Goal: Task Accomplishment & Management: Use online tool/utility

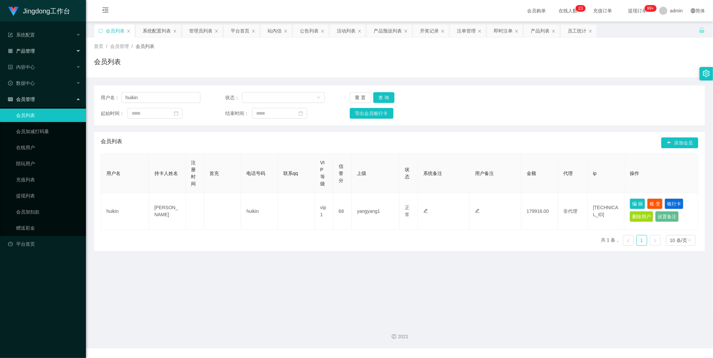
click at [58, 47] on div "产品管理" at bounding box center [43, 50] width 86 height 13
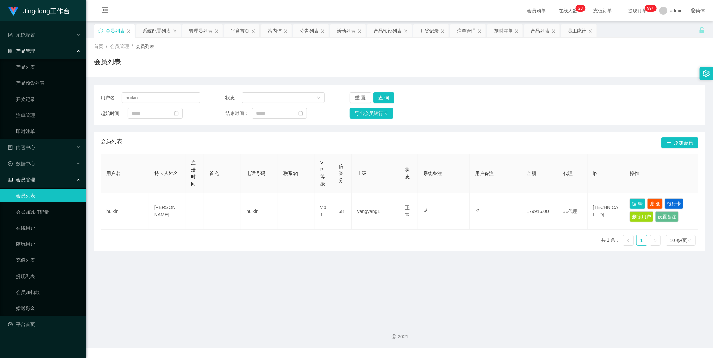
click at [47, 106] on ul "产品列表 产品预设列表 开奖记录 注单管理 即时注单" at bounding box center [43, 99] width 86 height 81
click at [49, 95] on link "开奖记录" at bounding box center [48, 99] width 64 height 13
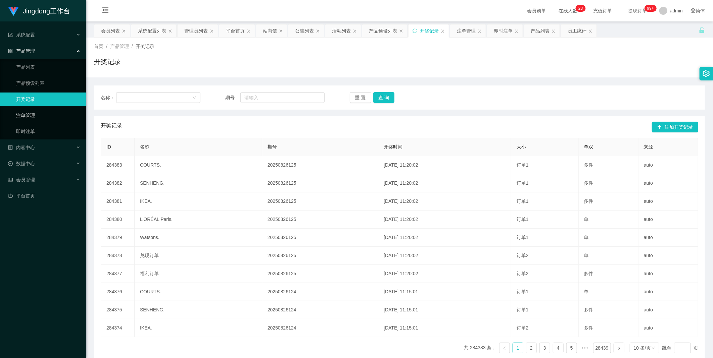
click at [34, 117] on link "注单管理" at bounding box center [48, 115] width 64 height 13
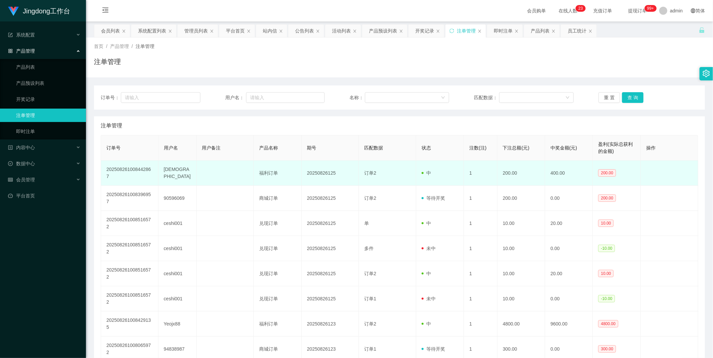
scroll to position [37, 0]
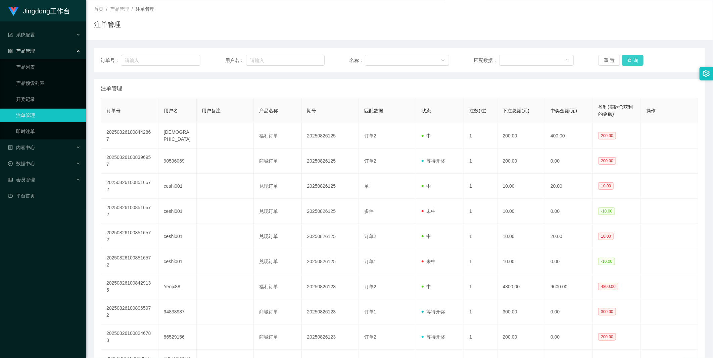
click at [635, 57] on button "查 询" at bounding box center [632, 60] width 21 height 11
click at [626, 60] on button "查 询" at bounding box center [632, 60] width 21 height 11
click at [626, 60] on div "重 置 查 询" at bounding box center [648, 60] width 100 height 11
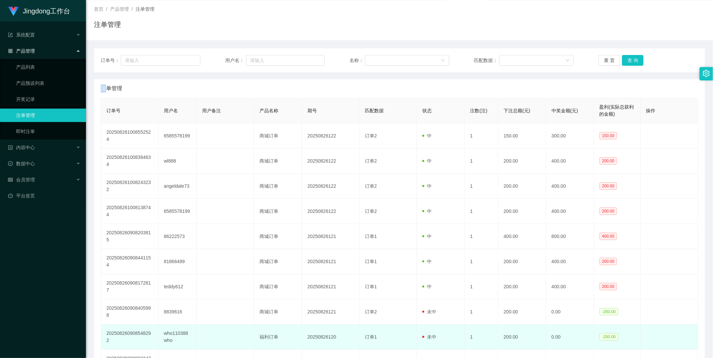
scroll to position [47, 0]
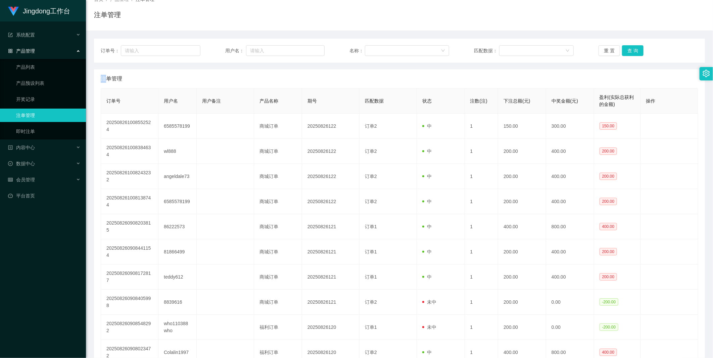
drag, startPoint x: 317, startPoint y: 330, endPoint x: 628, endPoint y: 53, distance: 417.1
click at [628, 53] on button "查 询" at bounding box center [632, 50] width 21 height 11
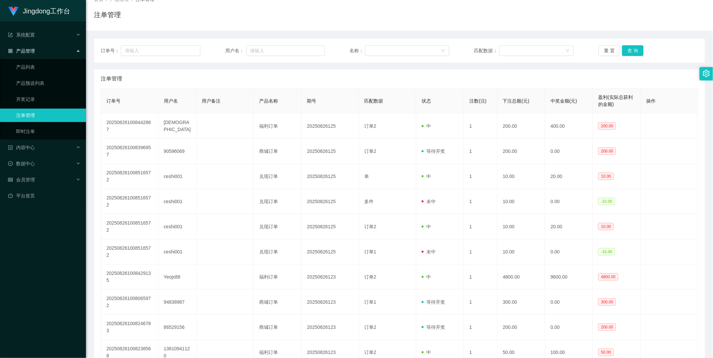
click at [630, 56] on div "订单号： 用户名： 名称： 匹配数据： 重 置 查 询" at bounding box center [399, 51] width 611 height 24
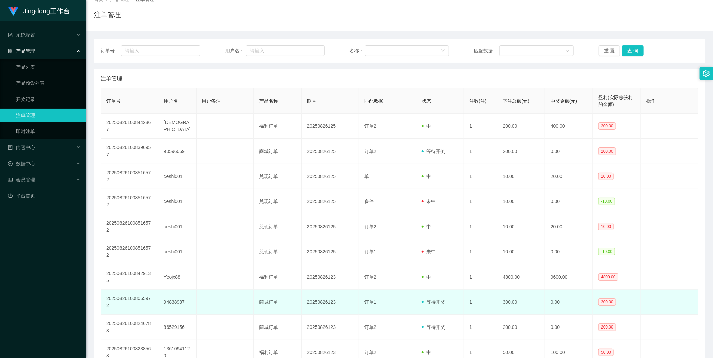
click at [302, 290] on td "20250826123" at bounding box center [330, 302] width 57 height 25
click at [309, 290] on td "20250826123" at bounding box center [330, 302] width 57 height 25
copy td "20250826123"
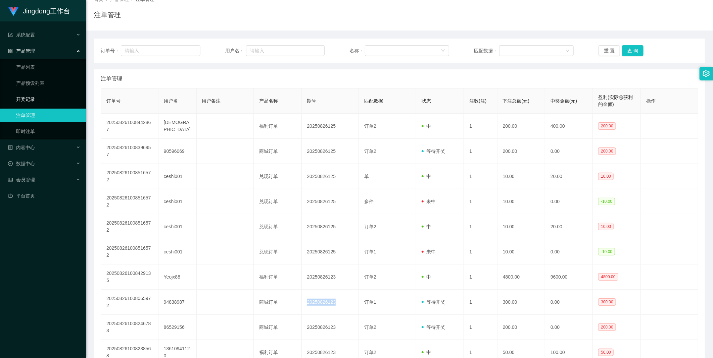
click at [38, 99] on link "开奖记录" at bounding box center [48, 99] width 64 height 13
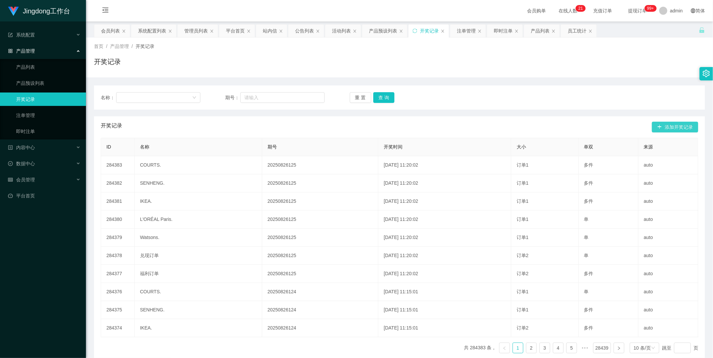
click at [681, 124] on button "添加开奖记录" at bounding box center [675, 127] width 46 height 11
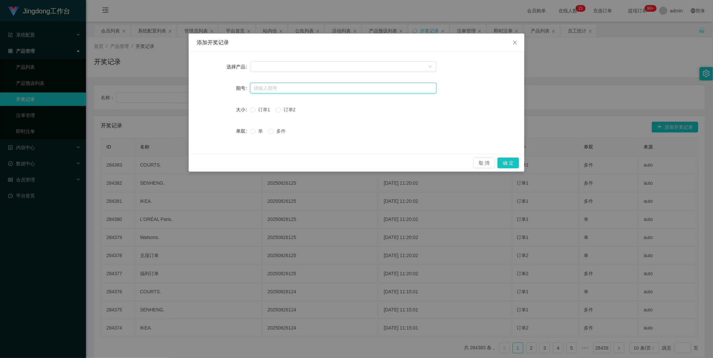
click at [272, 92] on input "text" at bounding box center [343, 88] width 186 height 11
paste input "20250826123"
type input "20250826123"
click at [274, 68] on div at bounding box center [341, 67] width 174 height 10
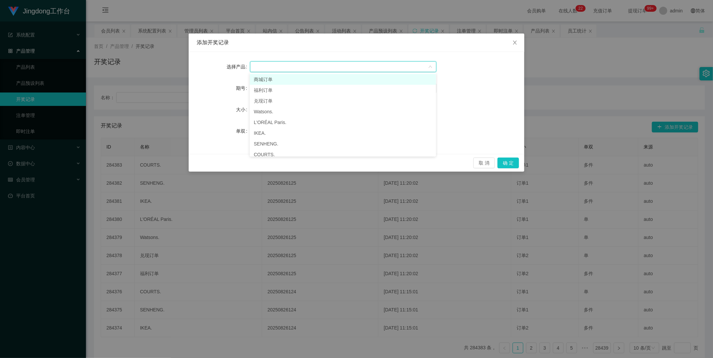
click at [272, 80] on li "商城订单" at bounding box center [343, 79] width 186 height 11
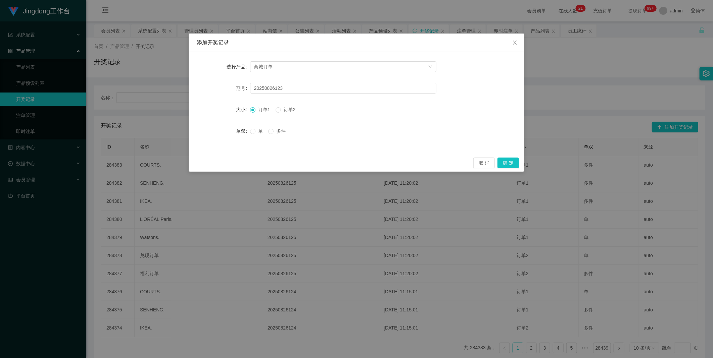
click at [275, 131] on span "多件" at bounding box center [280, 131] width 15 height 5
click at [507, 164] on button "确 定" at bounding box center [507, 163] width 21 height 11
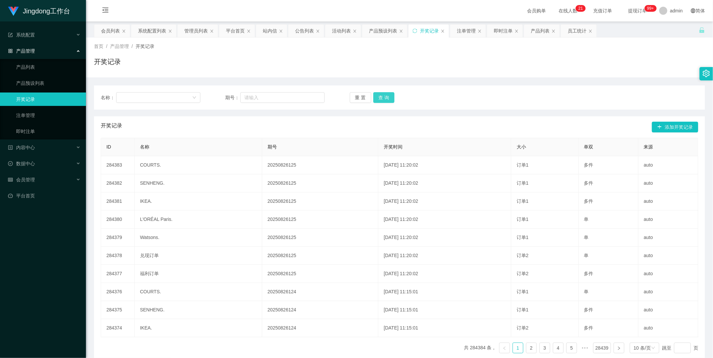
click at [380, 99] on button "查 询" at bounding box center [383, 97] width 21 height 11
click at [380, 99] on div "重 置 查 询" at bounding box center [400, 97] width 100 height 11
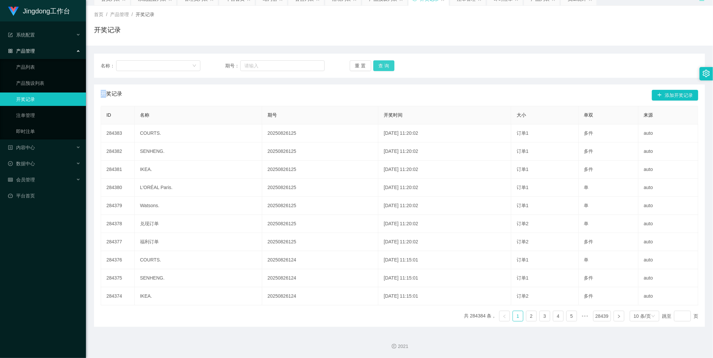
click at [383, 62] on button "查 询" at bounding box center [383, 65] width 21 height 11
click at [383, 62] on div "重 置 查 询" at bounding box center [400, 65] width 100 height 11
click at [42, 110] on link "注单管理" at bounding box center [48, 115] width 64 height 13
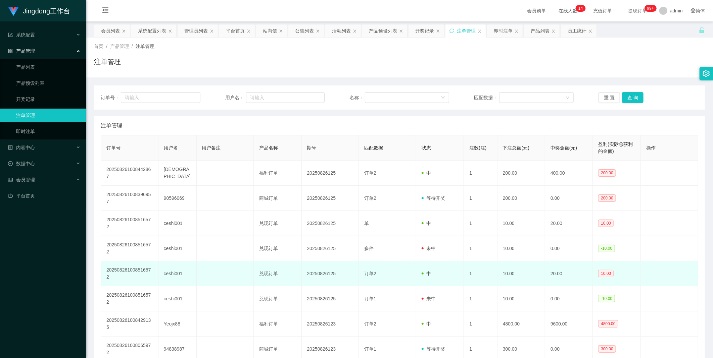
scroll to position [47, 0]
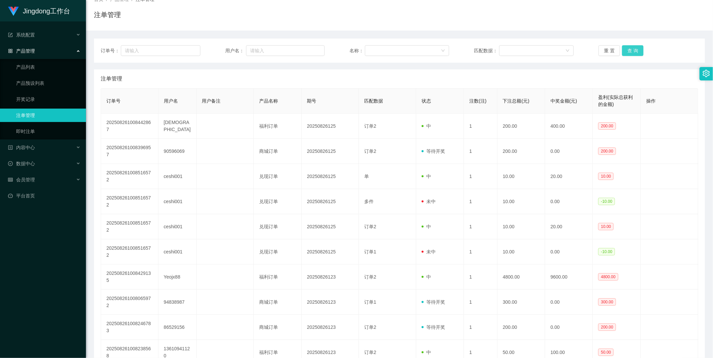
click at [626, 48] on button "查 询" at bounding box center [632, 50] width 21 height 11
